Goal: Task Accomplishment & Management: Manage account settings

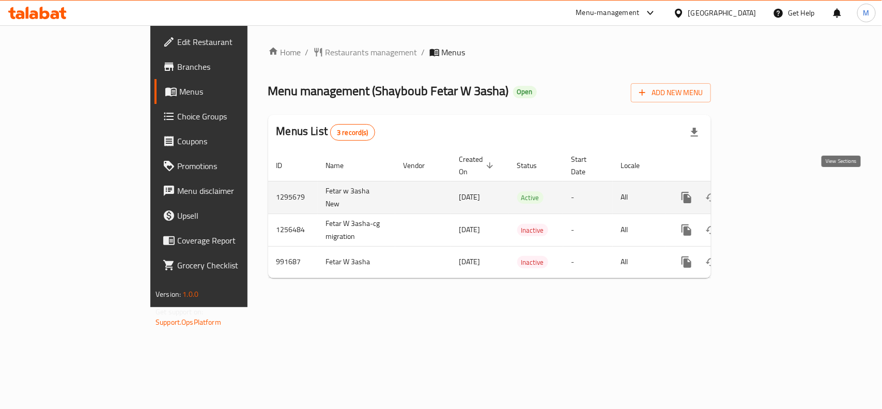
click at [767, 191] on icon "enhanced table" at bounding box center [761, 197] width 12 height 12
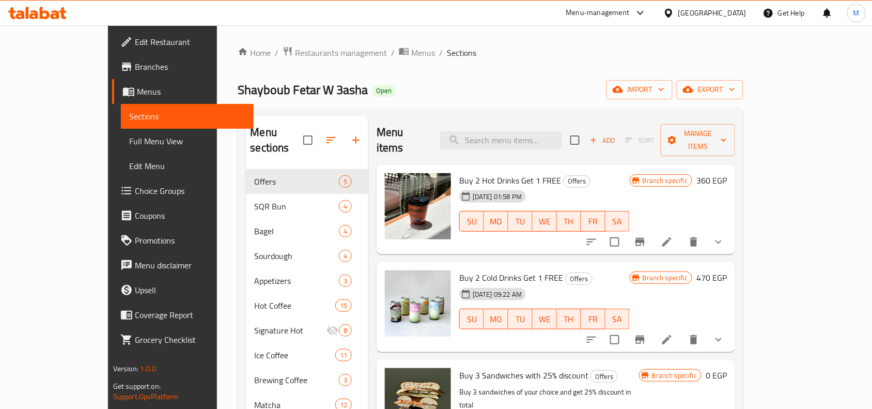
click at [466, 65] on div "Home / Restaurants management / Menus / Sections Shayboub Fetar W 3asha Open im…" at bounding box center [491, 398] width 506 height 705
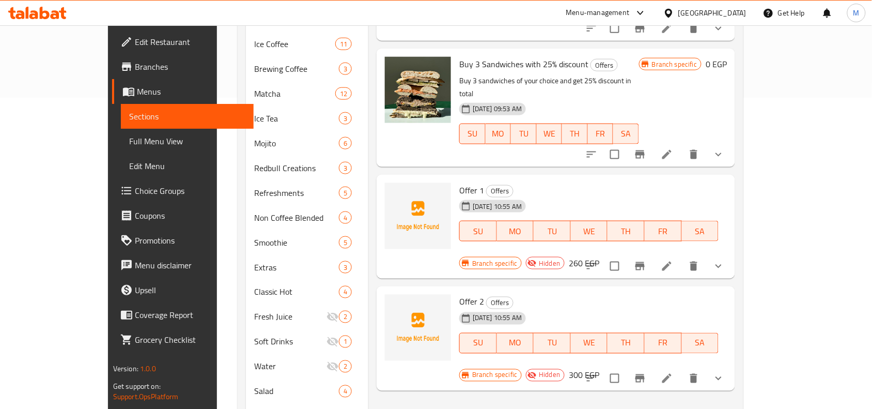
scroll to position [282, 0]
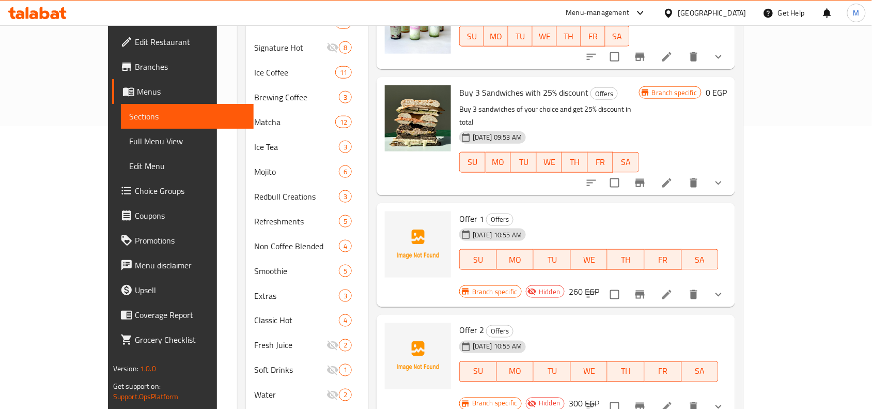
click at [564, 172] on div "Menu items Add Sort Manage items Buy 2 Hot Drinks Get 1 FREE Offers [DATE] 01:5…" at bounding box center [551, 146] width 367 height 627
click at [561, 315] on div "Offer 2 Offers [DATE] 10:55 AM SU MO TU WE TH FR [PERSON_NAME] specific Hidden …" at bounding box center [555, 367] width 358 height 104
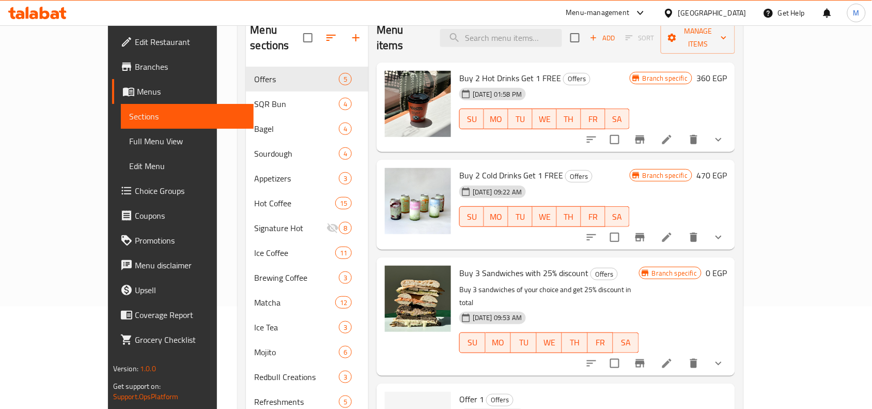
scroll to position [323, 0]
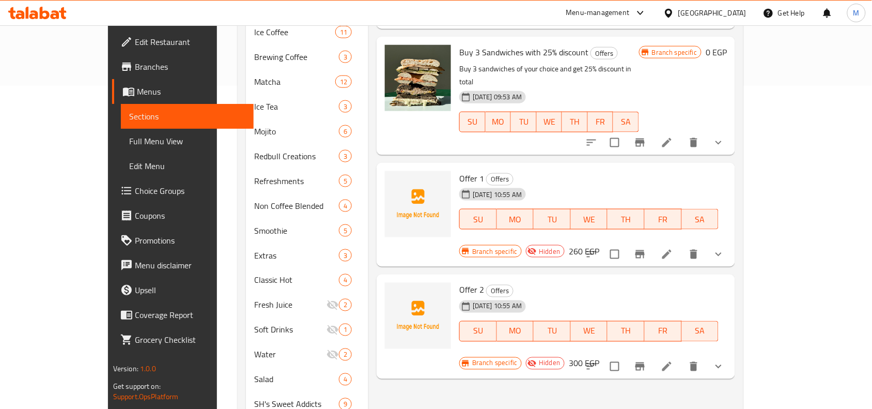
click at [468, 301] on span "[DATE] 10:55 AM" at bounding box center [496, 306] width 57 height 10
click at [483, 301] on span "[DATE] 10:55 AM" at bounding box center [496, 306] width 57 height 10
click at [725, 360] on icon "show more" at bounding box center [718, 366] width 12 height 12
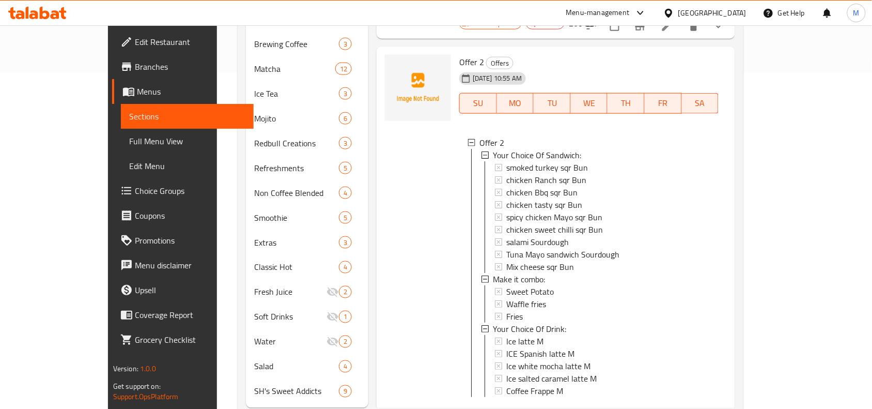
scroll to position [347, 0]
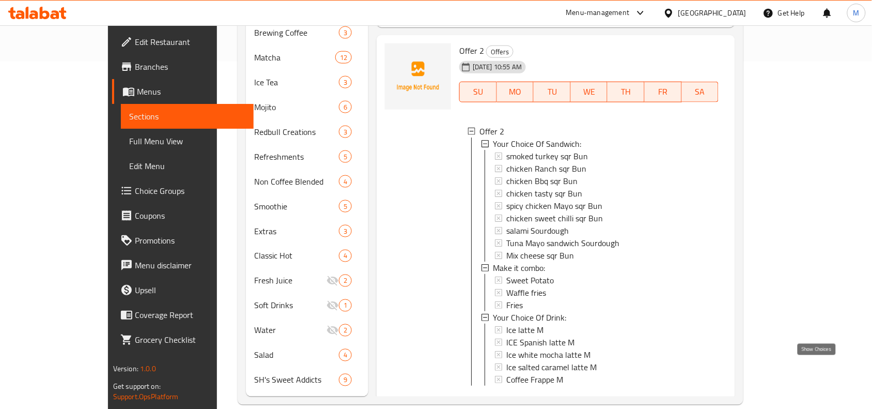
click at [725, 408] on icon "show more" at bounding box center [718, 416] width 12 height 12
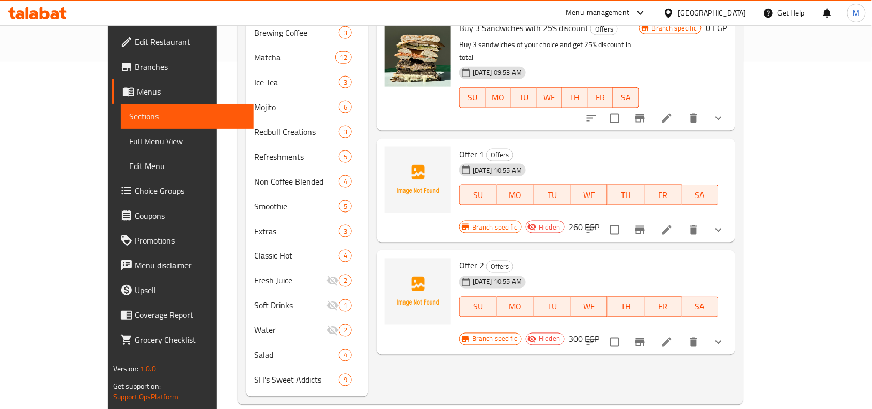
click at [721, 228] on icon "show more" at bounding box center [718, 230] width 6 height 4
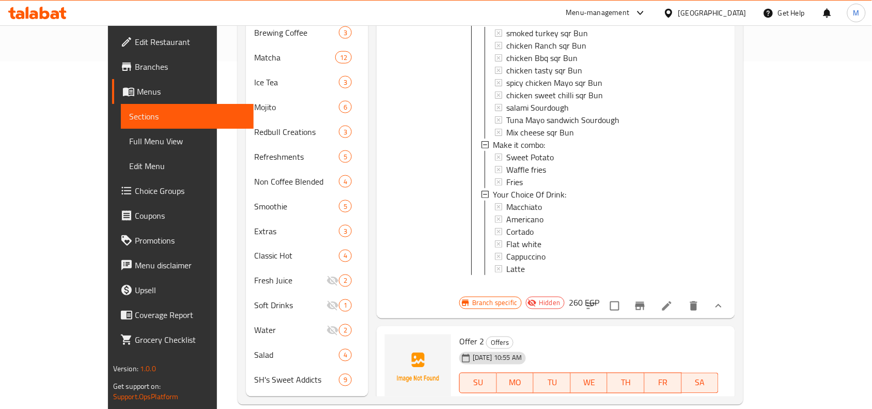
scroll to position [228, 0]
click at [725, 408] on icon "show more" at bounding box center [718, 416] width 12 height 12
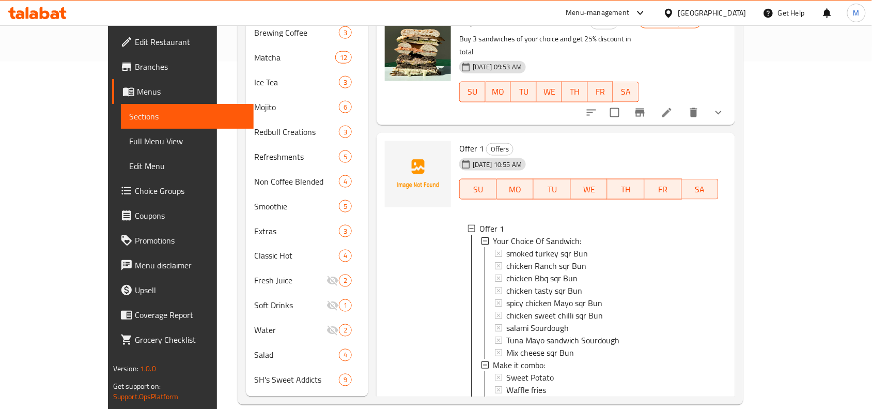
scroll to position [0, 0]
